Goal: Task Accomplishment & Management: Manage account settings

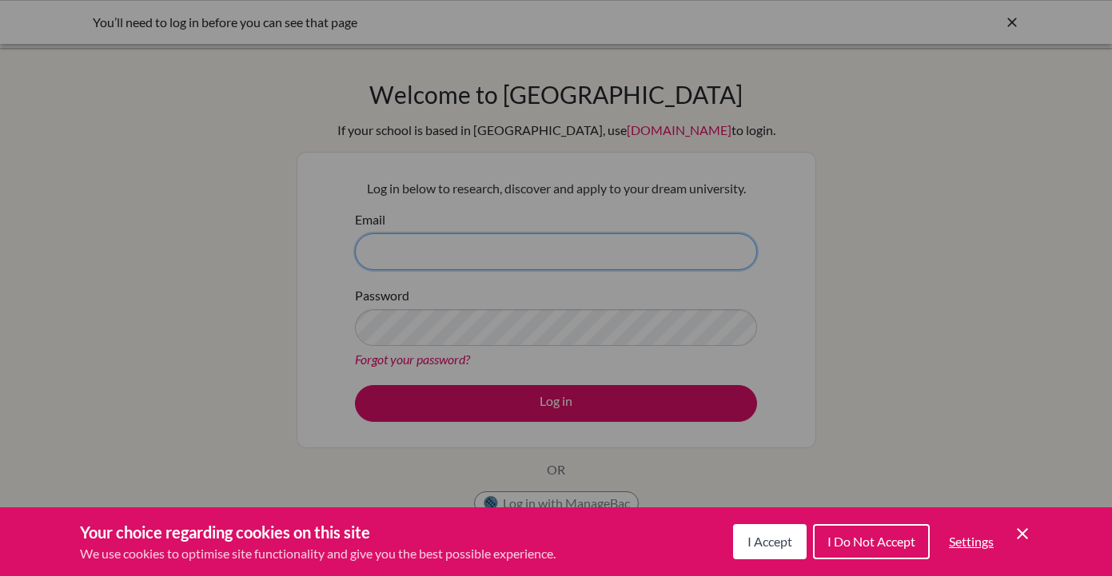
type input "mlamug@soismail.jp"
click at [533, 404] on div "Cookie Preferences" at bounding box center [556, 288] width 1112 height 576
click at [787, 537] on span "I Accept" at bounding box center [769, 541] width 45 height 15
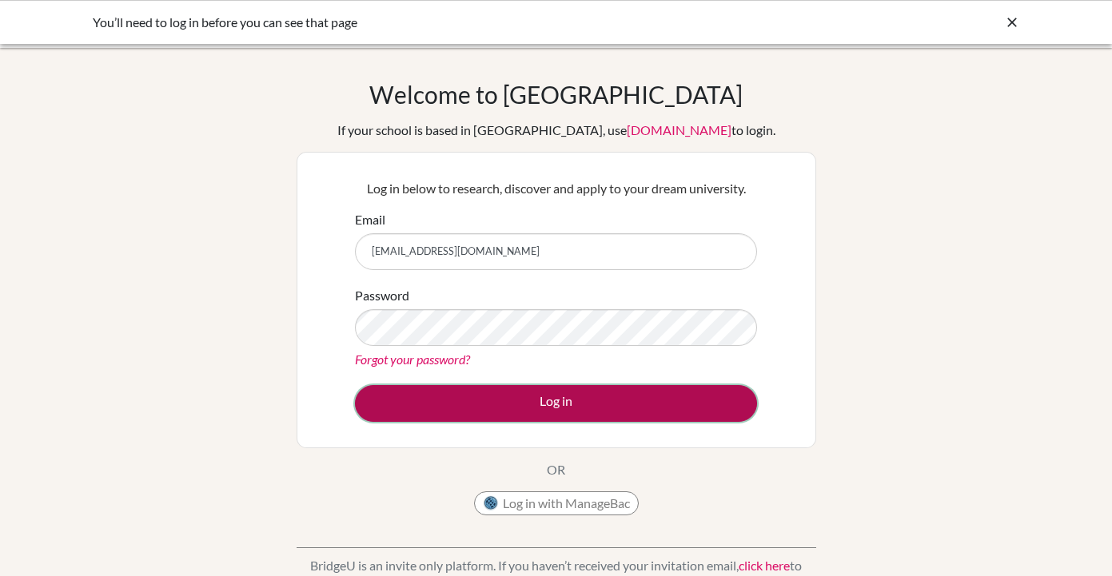
click at [615, 408] on button "Log in" at bounding box center [556, 403] width 402 height 37
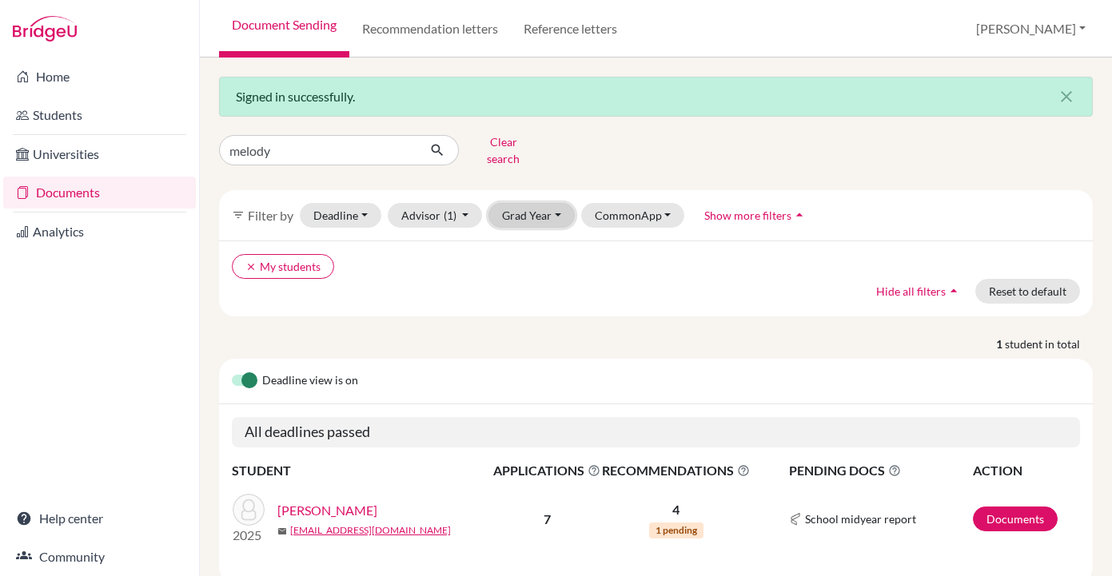
click at [517, 207] on button "Grad Year" at bounding box center [531, 215] width 86 height 25
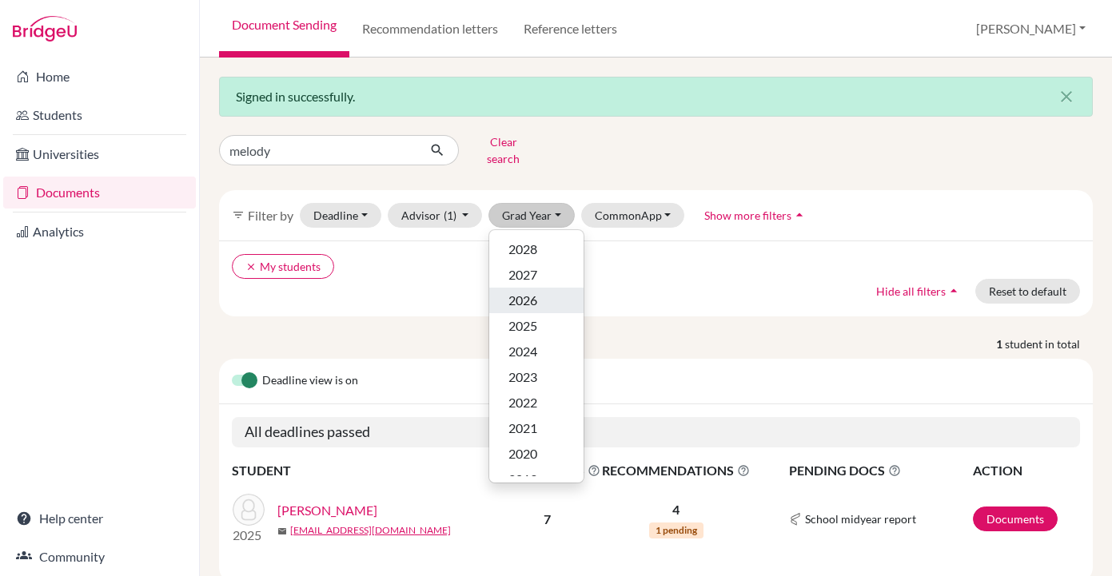
click at [520, 288] on button "2026" at bounding box center [536, 301] width 94 height 26
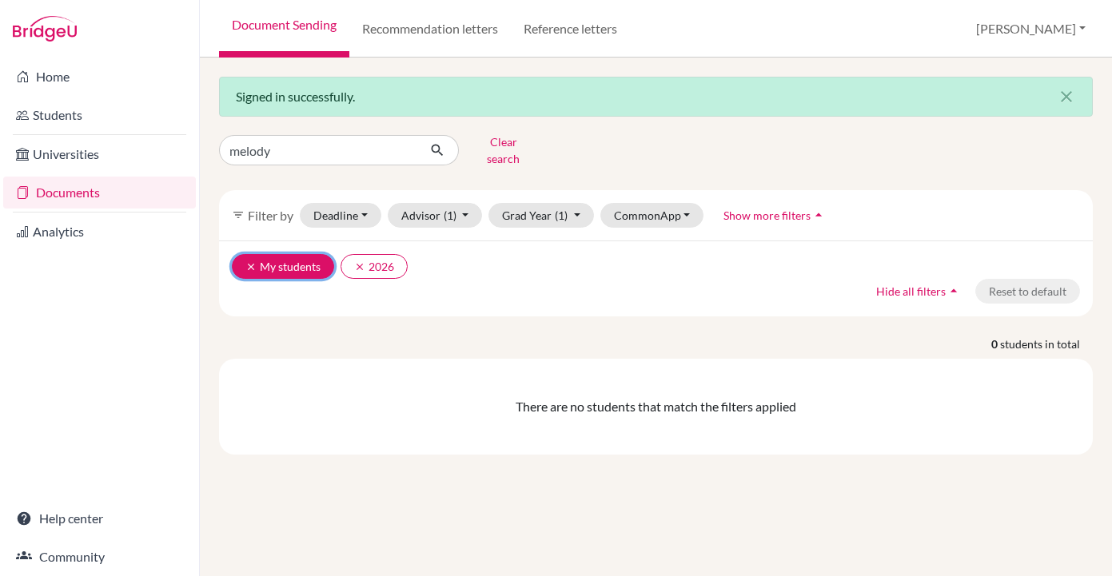
click at [247, 261] on button "clear My students" at bounding box center [283, 266] width 102 height 25
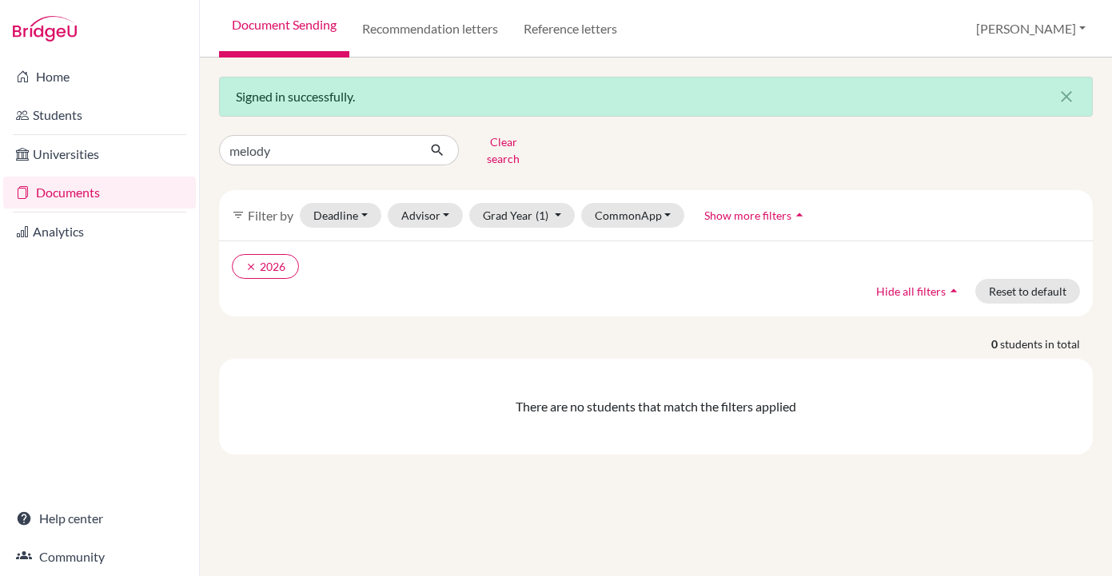
click at [42, 206] on link "Documents" at bounding box center [99, 193] width 193 height 32
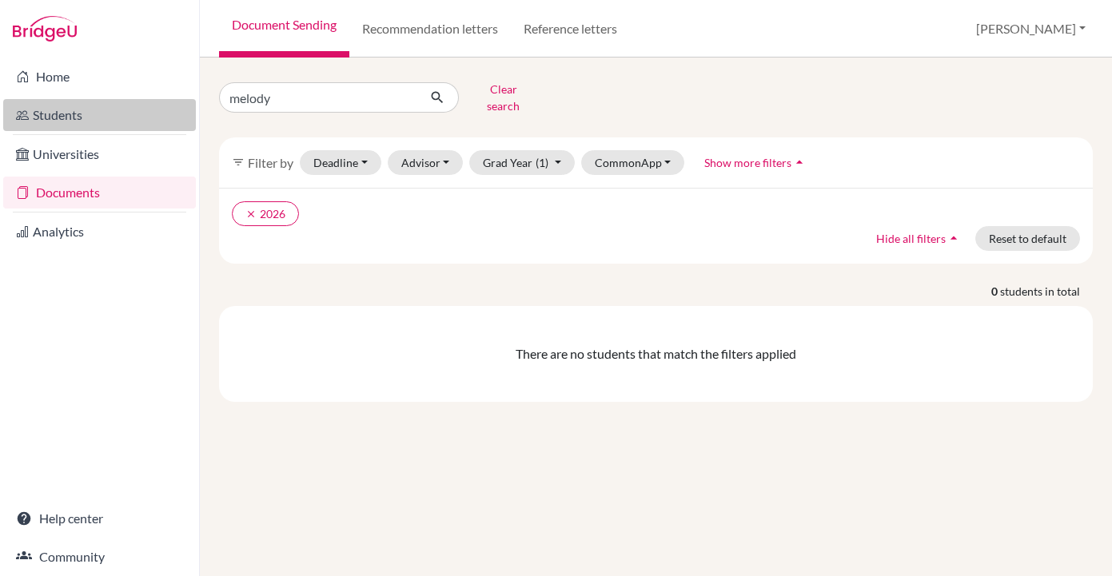
click at [54, 121] on link "Students" at bounding box center [99, 115] width 193 height 32
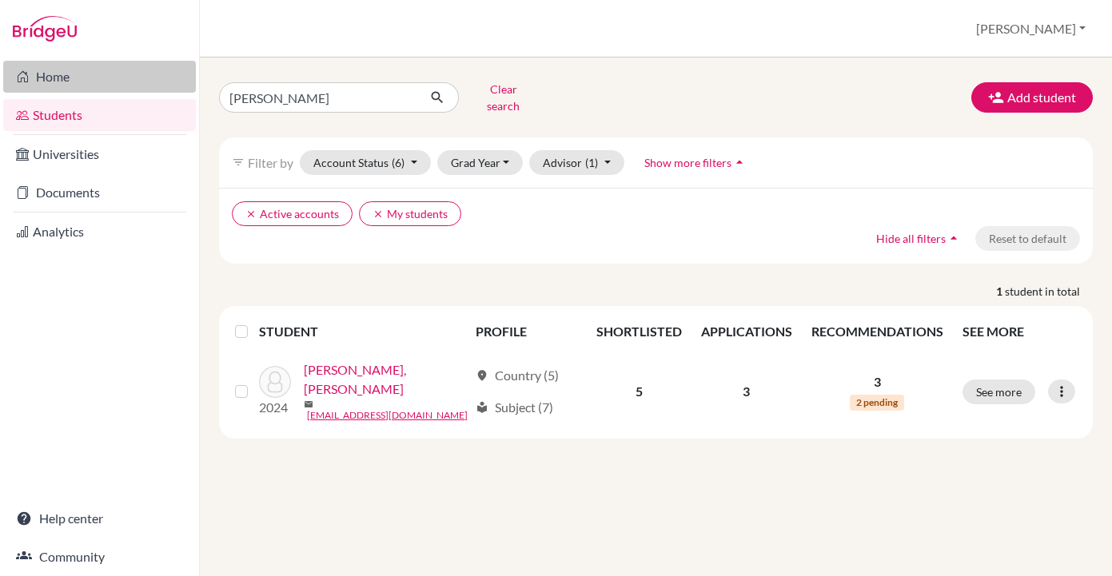
click at [49, 75] on link "Home" at bounding box center [99, 77] width 193 height 32
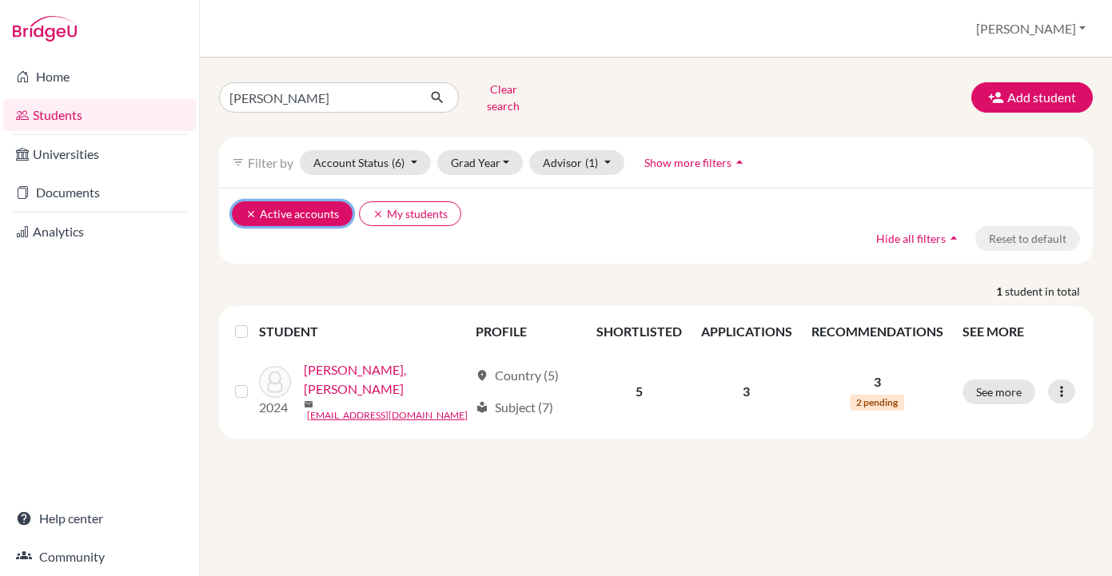
click at [243, 206] on button "clear Active accounts" at bounding box center [292, 213] width 121 height 25
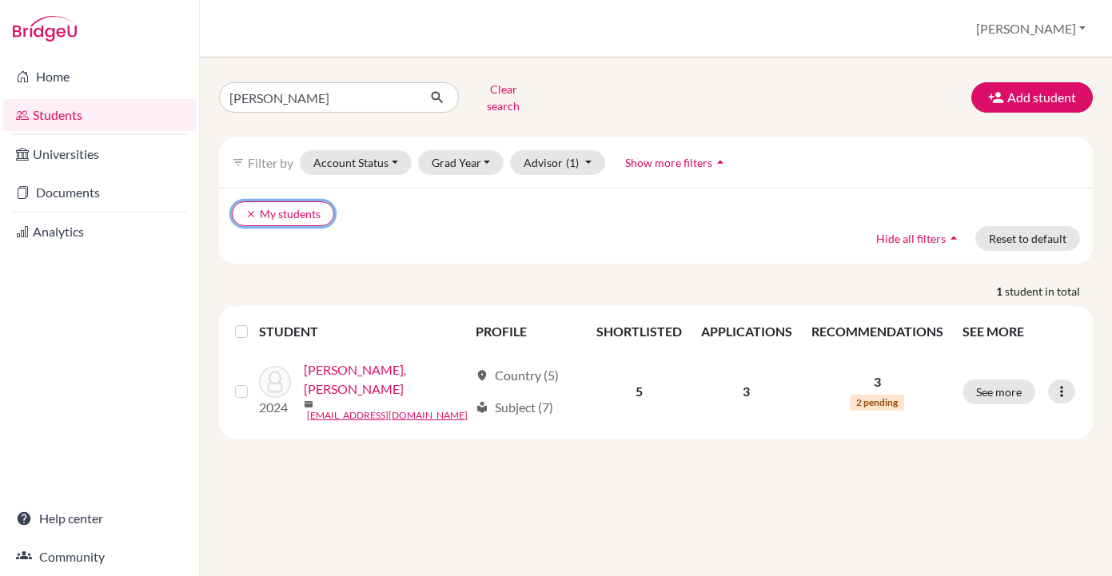
click at [243, 206] on button "clear My students" at bounding box center [283, 213] width 102 height 25
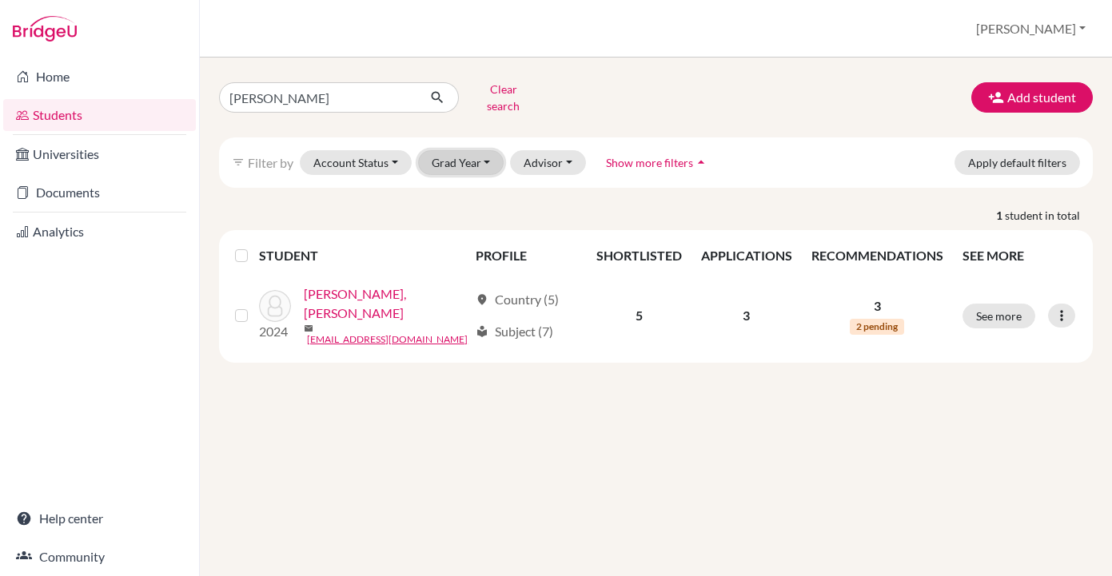
click at [484, 157] on button "Grad Year" at bounding box center [461, 162] width 86 height 25
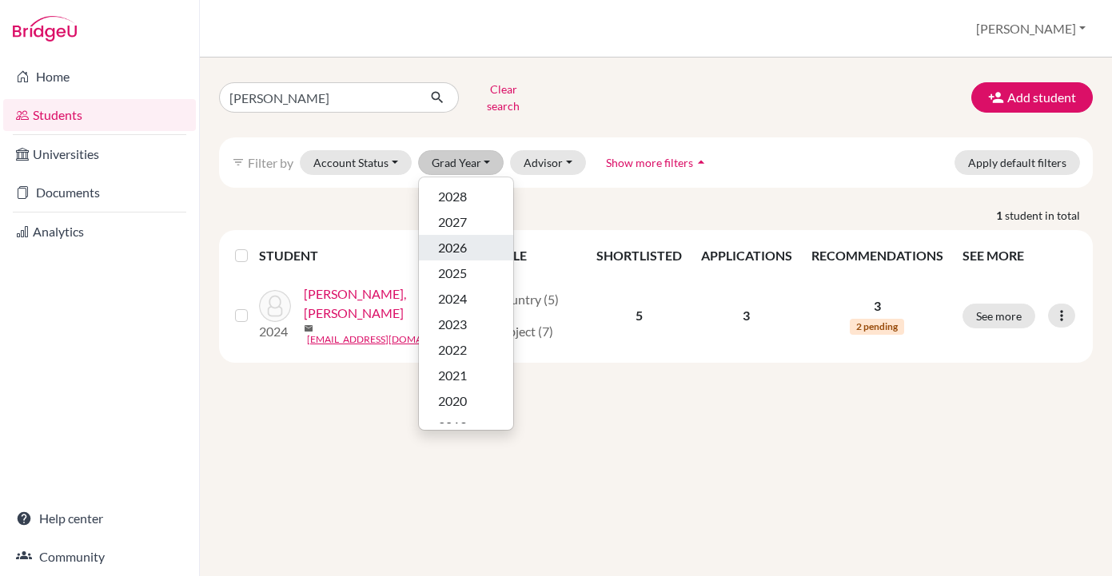
click at [464, 238] on span "2026" at bounding box center [452, 247] width 29 height 19
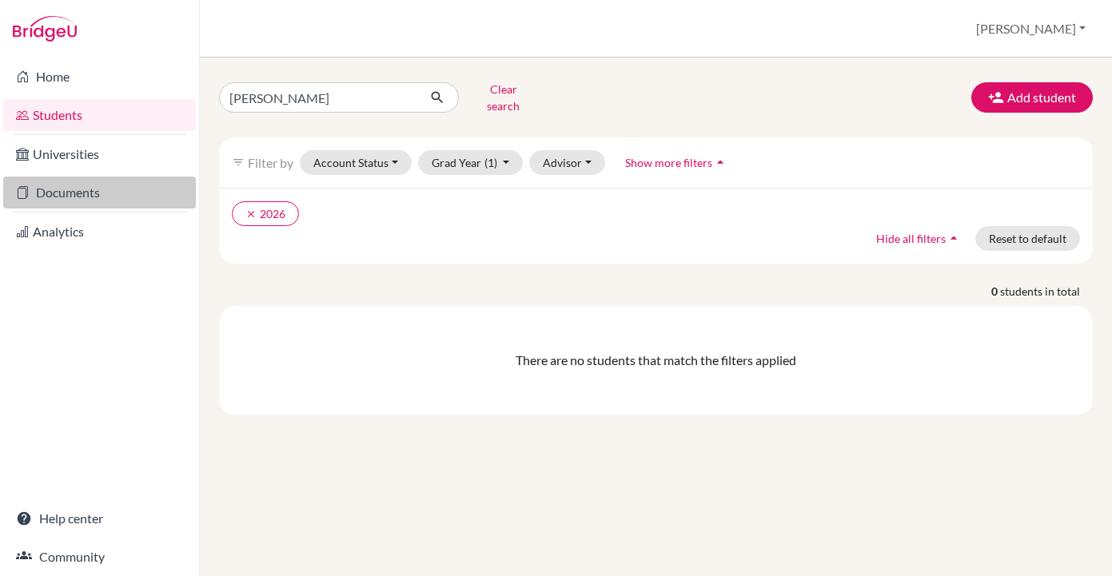
click at [120, 197] on link "Documents" at bounding box center [99, 193] width 193 height 32
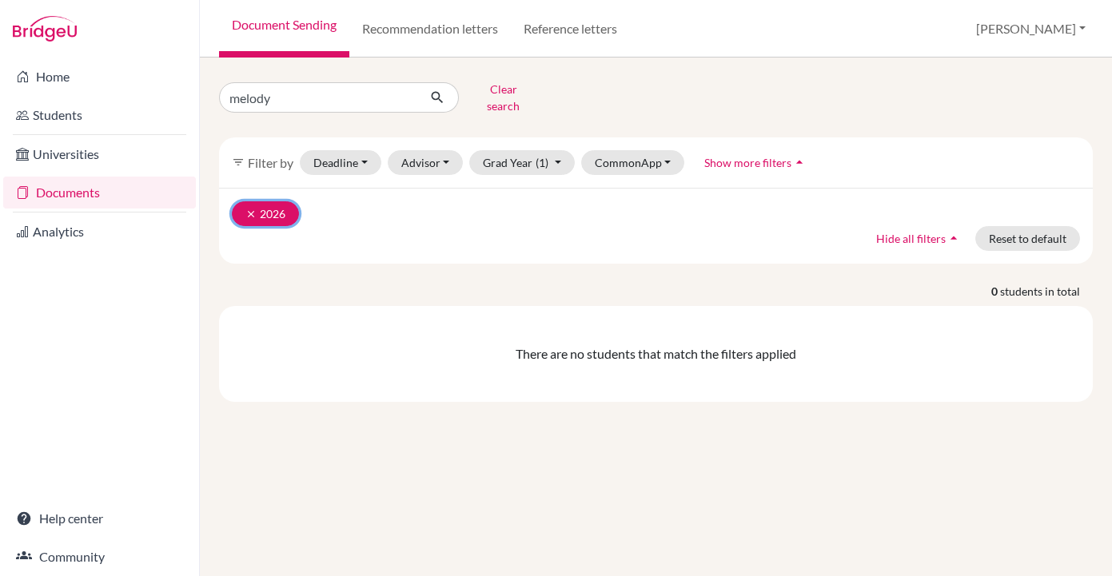
click at [245, 209] on icon "clear" at bounding box center [250, 214] width 11 height 11
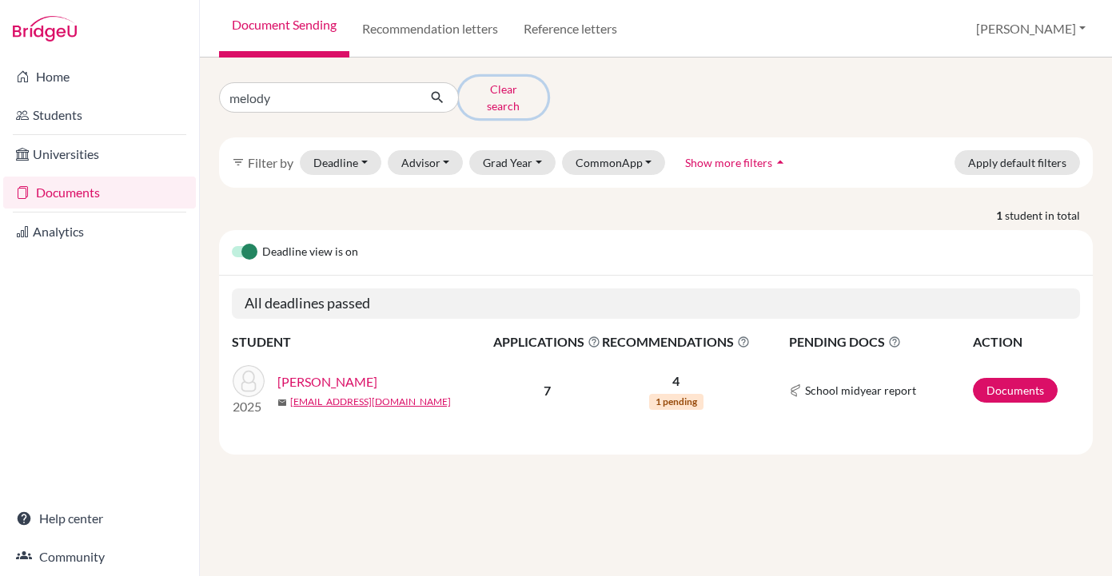
click at [502, 89] on button "Clear search" at bounding box center [503, 98] width 89 height 42
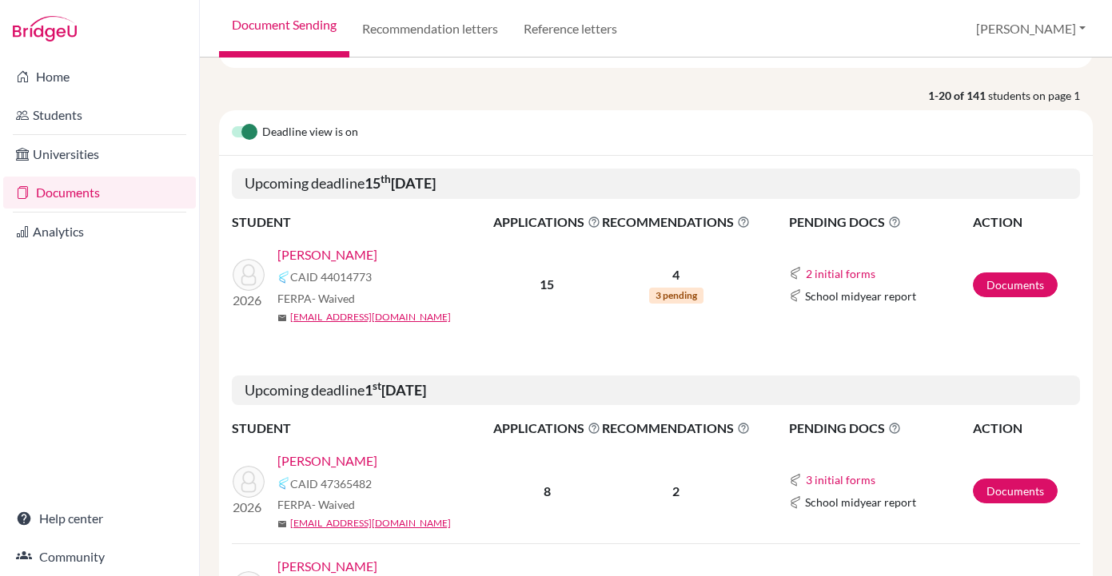
scroll to position [153, 0]
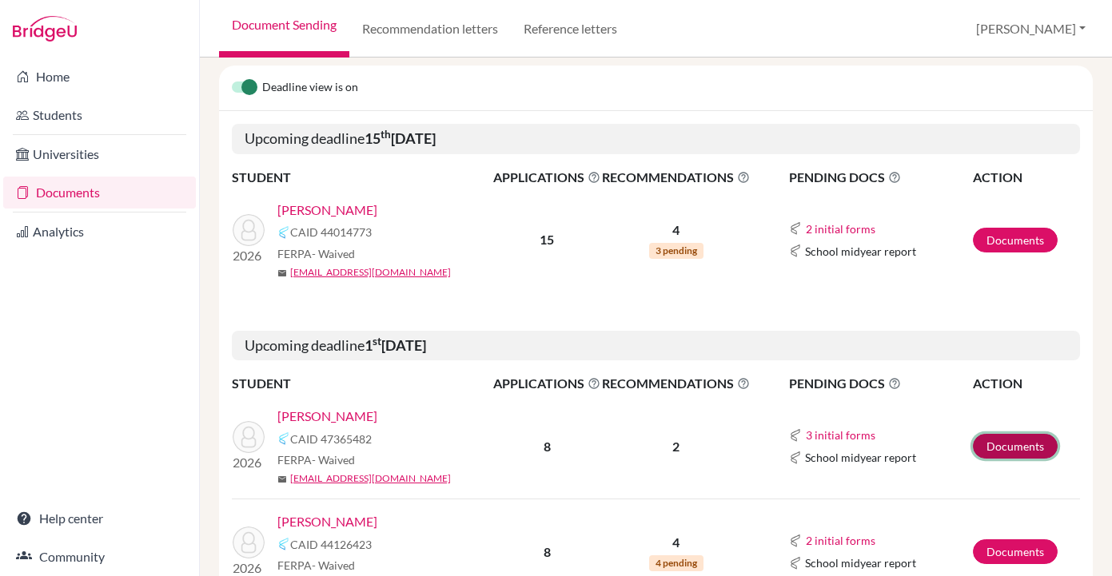
click at [1032, 446] on link "Documents" at bounding box center [1015, 446] width 85 height 25
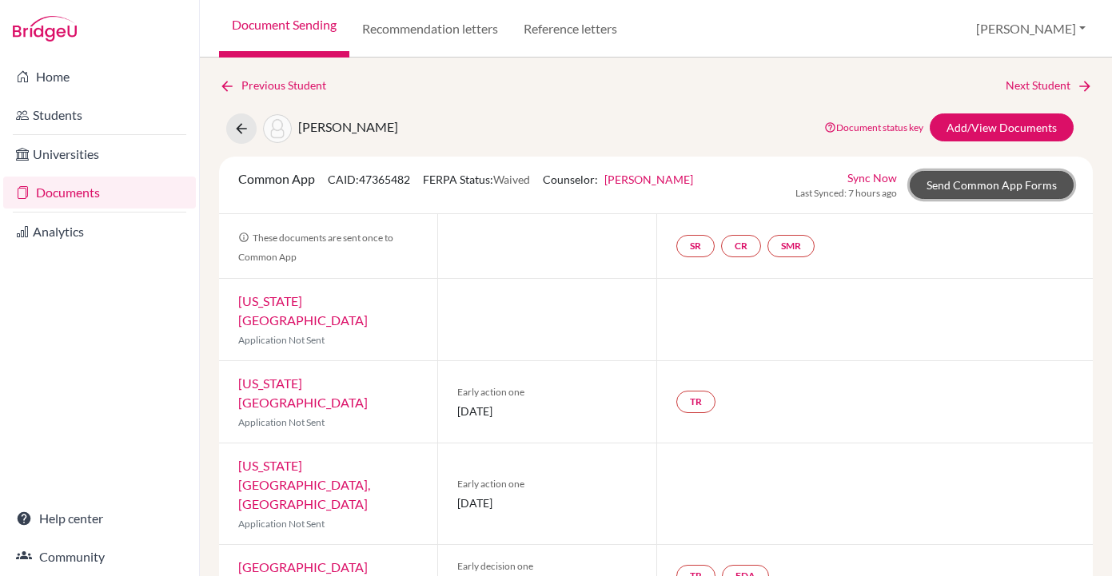
click at [975, 189] on link "Send Common App Forms" at bounding box center [992, 185] width 164 height 28
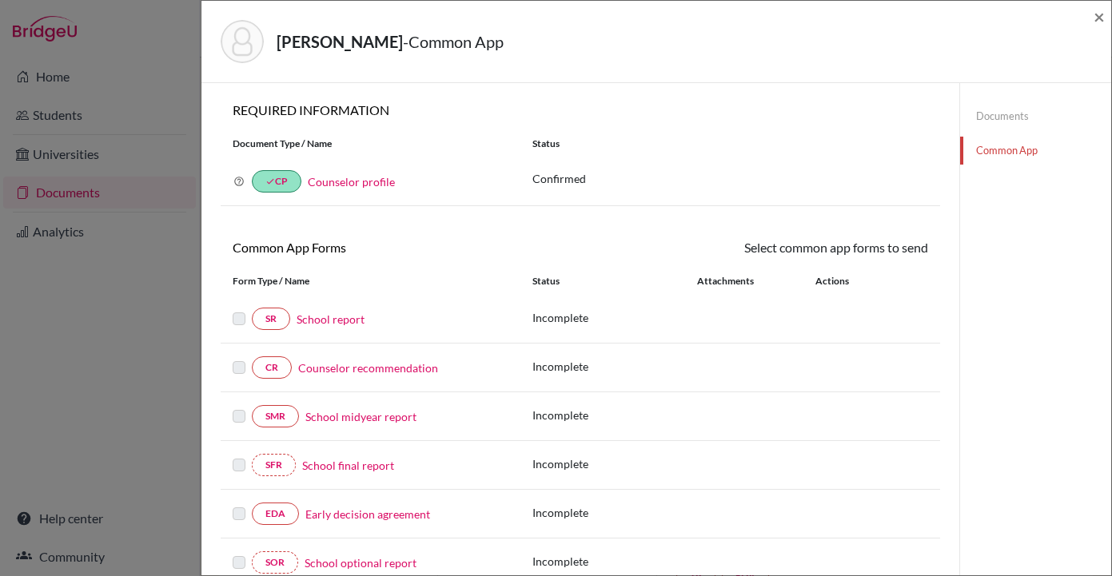
click at [375, 179] on link "Counselor profile" at bounding box center [351, 182] width 87 height 14
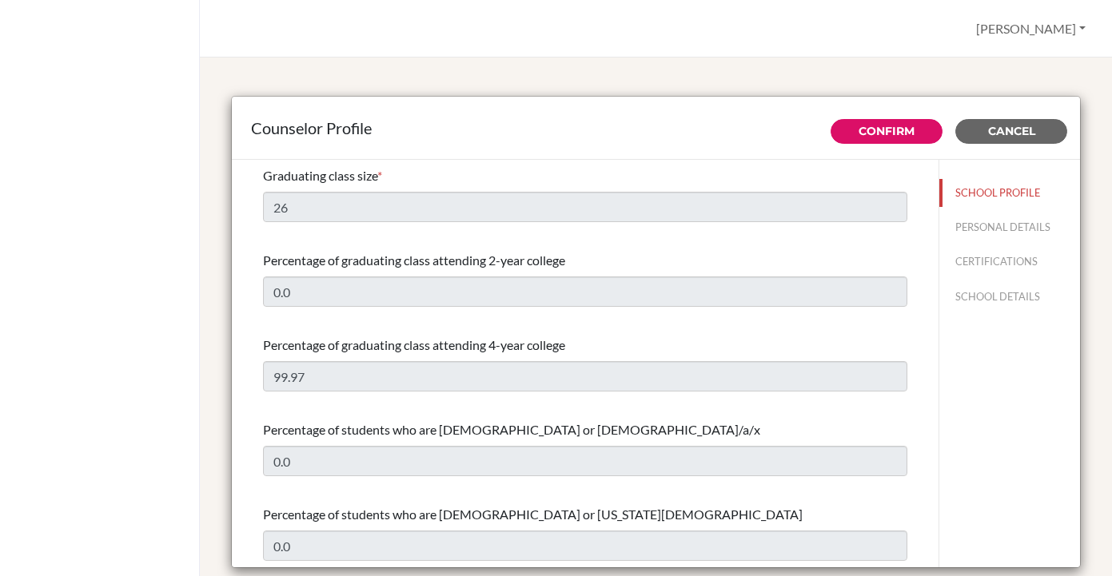
select select "0"
select select "353149"
click at [882, 126] on link "Confirm" at bounding box center [886, 131] width 56 height 14
